Goal: Check status: Check status

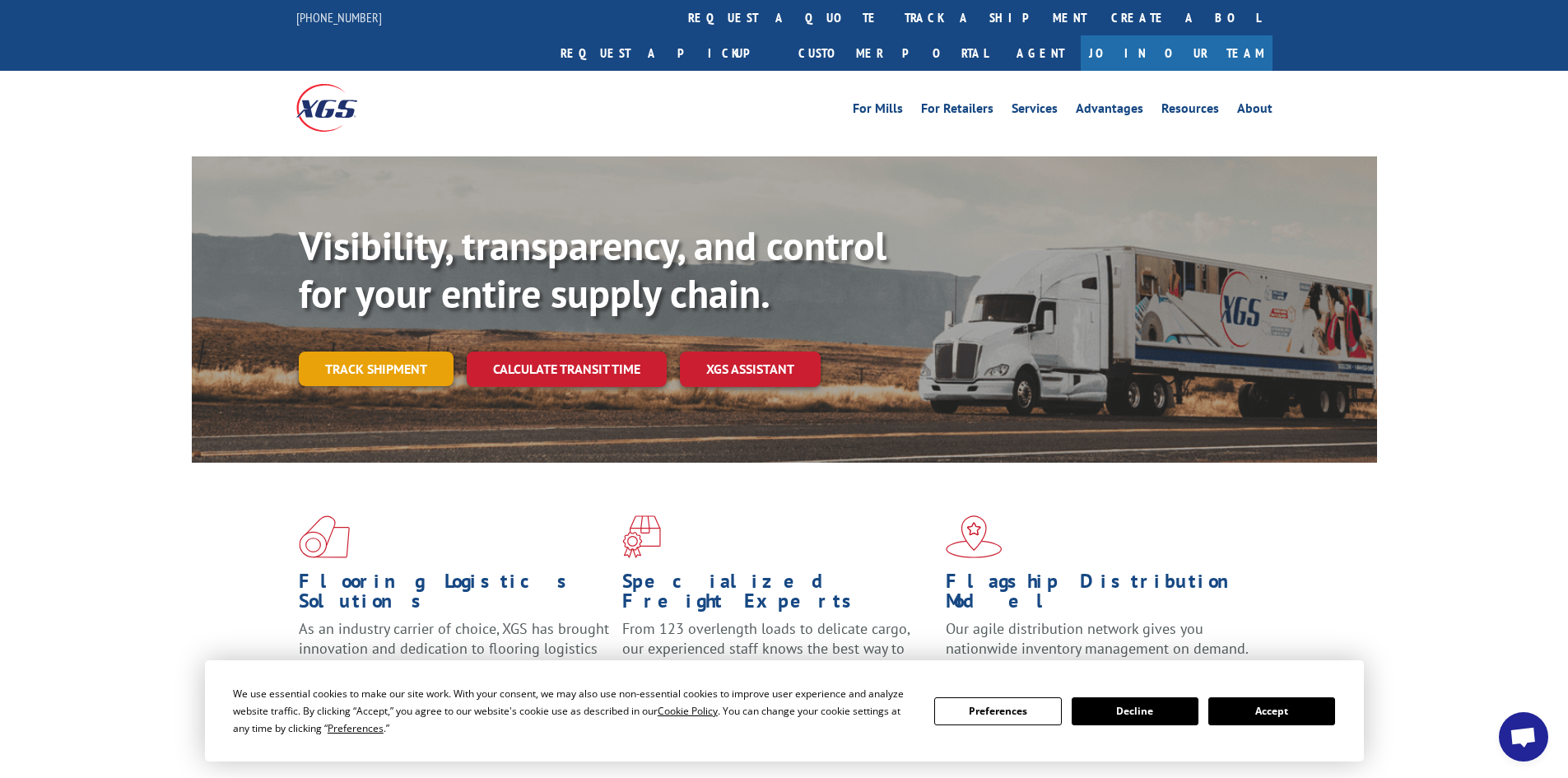
click at [390, 351] on link "Track shipment" at bounding box center [376, 369] width 155 height 35
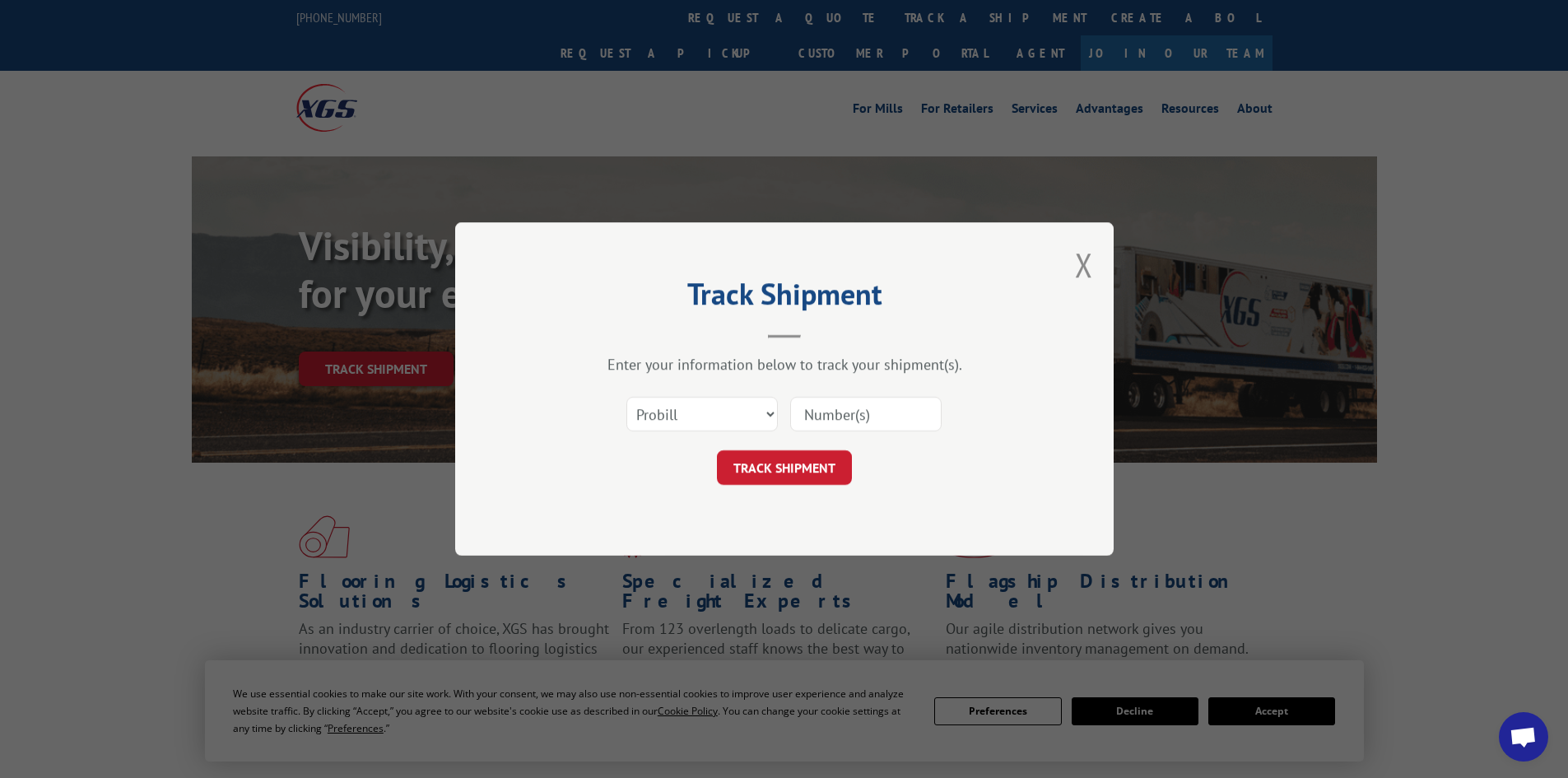
click at [890, 421] on input at bounding box center [865, 414] width 151 height 35
paste input "17009445"
type input "17009445"
click at [819, 468] on button "TRACK SHIPMENT" at bounding box center [784, 467] width 135 height 35
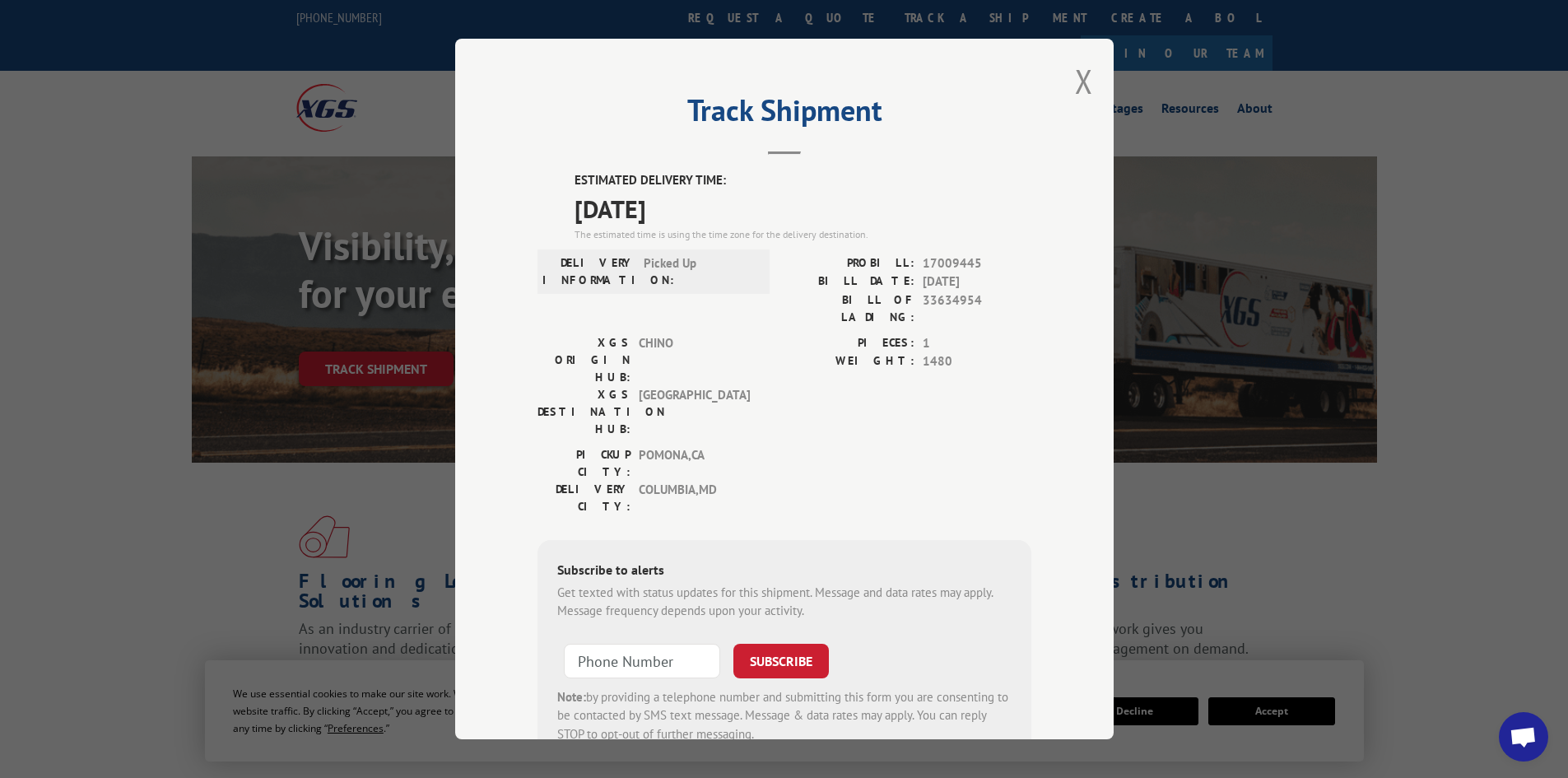
click at [1075, 85] on button "Close modal" at bounding box center [1083, 80] width 18 height 43
